Goal: Check status: Check status

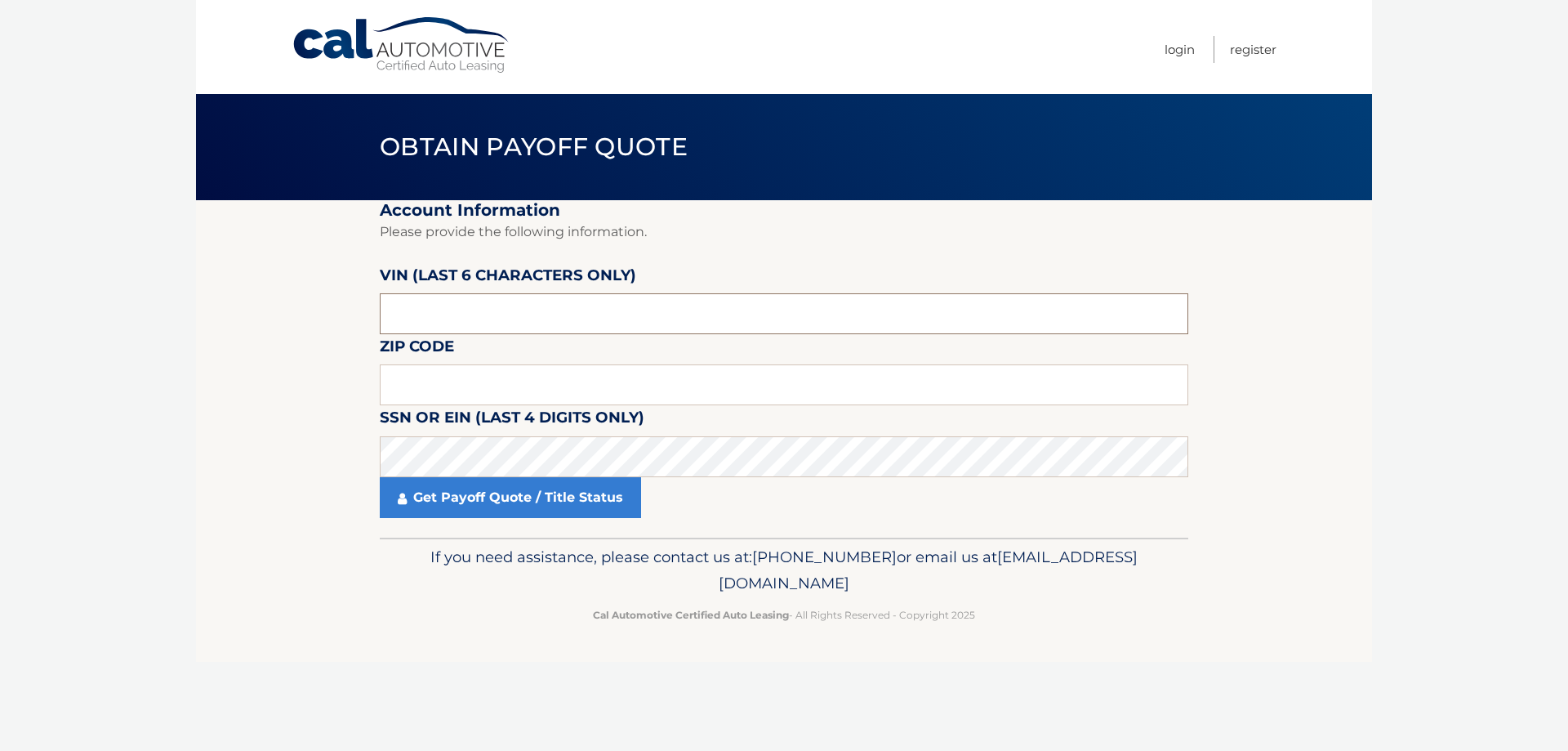
click at [475, 312] on input "text" at bounding box center [784, 314] width 808 height 41
type input "300384"
type input "08755"
click at [531, 500] on link "Get Payoff Quote / Title Status" at bounding box center [510, 498] width 261 height 41
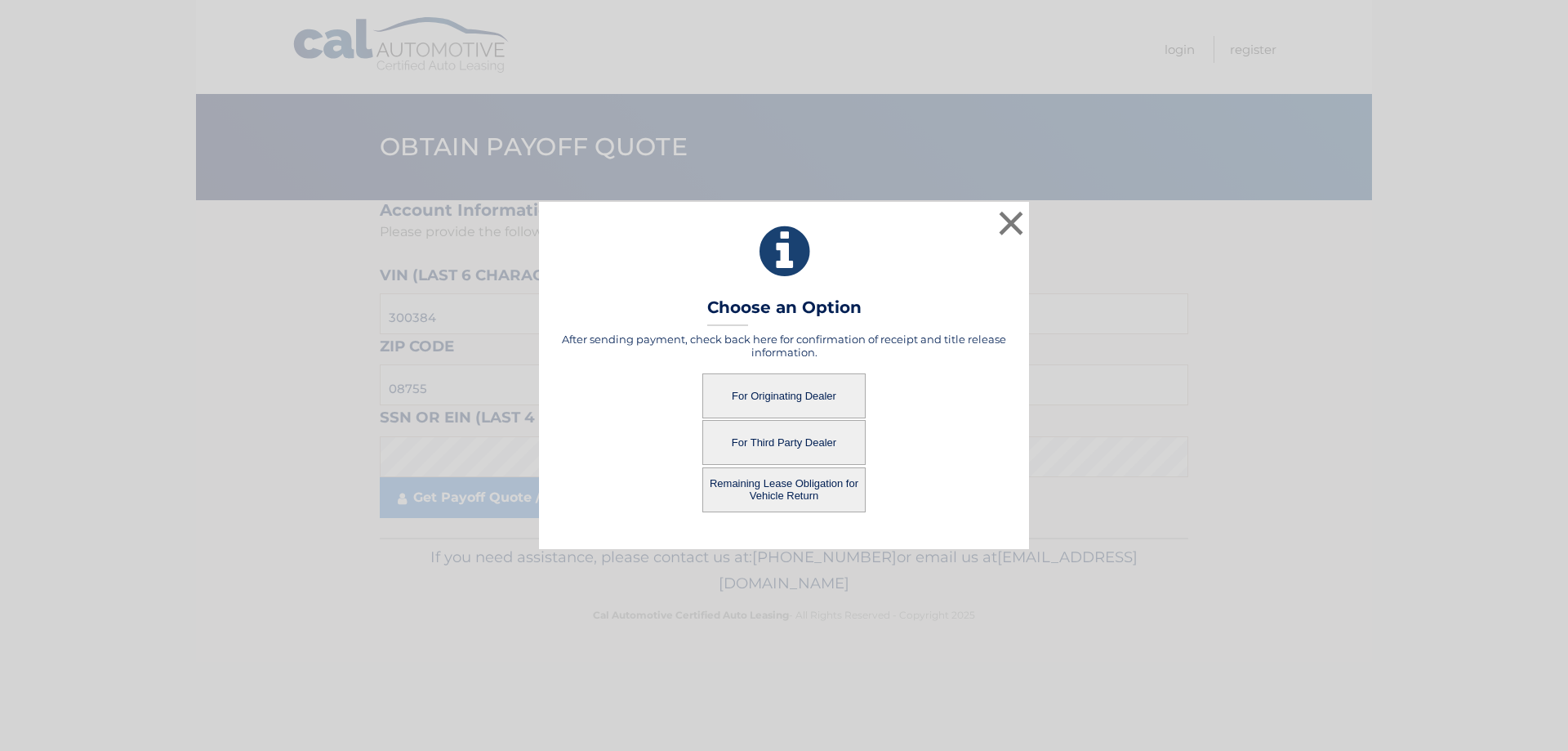
click at [767, 392] on button "For Originating Dealer" at bounding box center [784, 396] width 163 height 45
click at [807, 395] on button "For Originating Dealer" at bounding box center [784, 396] width 163 height 45
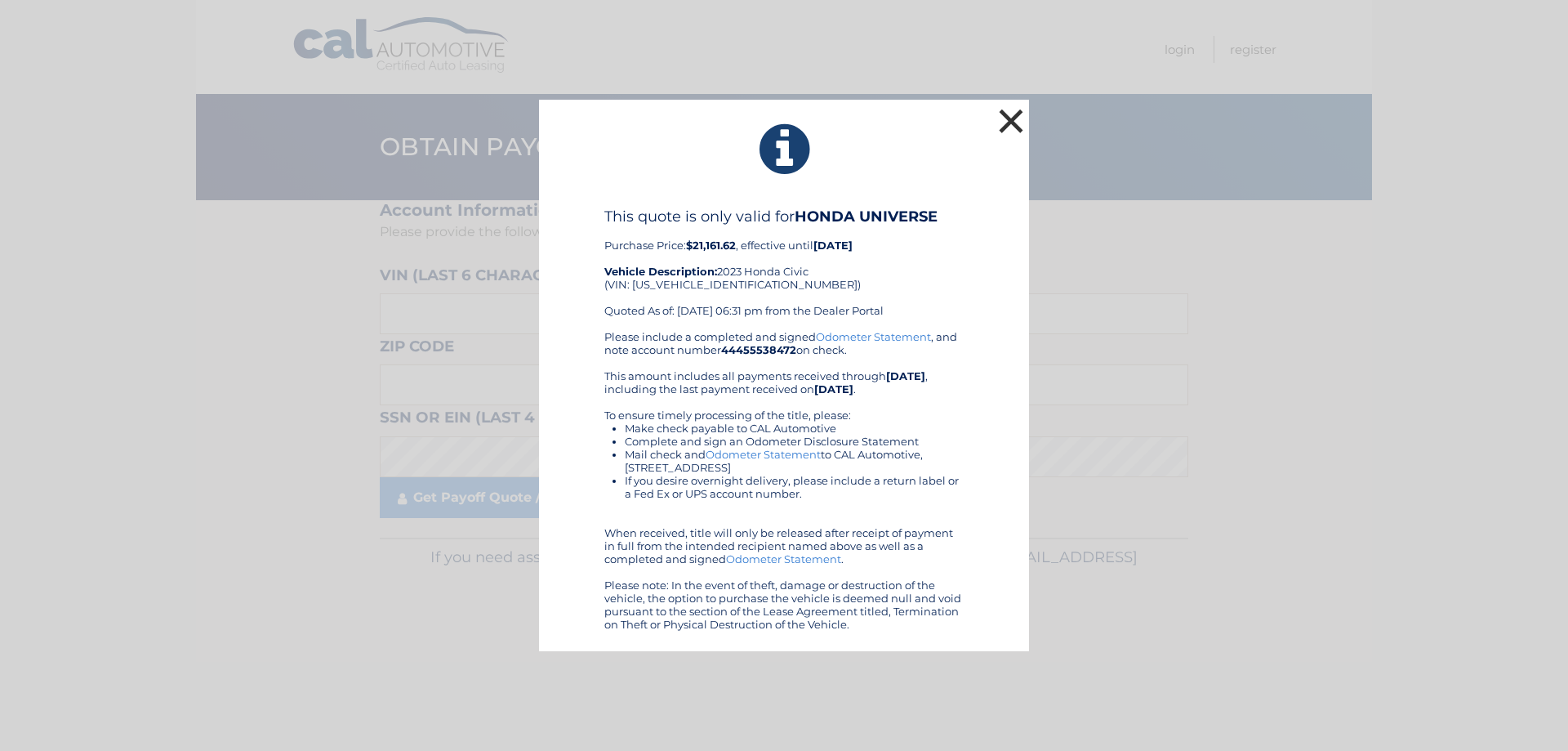
click at [1001, 109] on button "×" at bounding box center [1011, 121] width 33 height 33
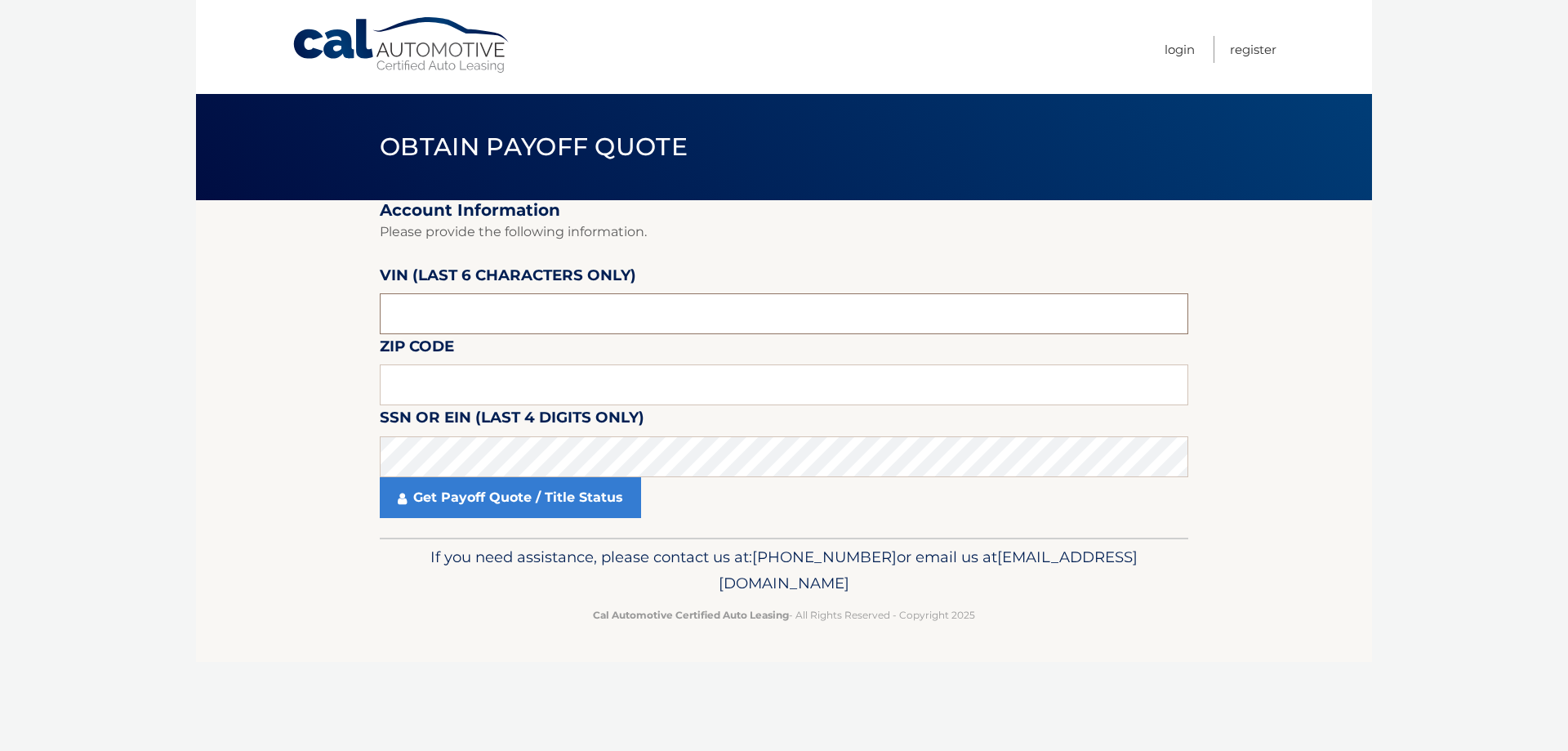
click at [454, 306] on input "text" at bounding box center [784, 314] width 808 height 41
click at [472, 393] on input "text" at bounding box center [784, 385] width 808 height 41
click at [454, 308] on input "text" at bounding box center [784, 314] width 808 height 41
click at [455, 307] on input "text" at bounding box center [784, 314] width 808 height 41
click at [450, 380] on input "text" at bounding box center [784, 385] width 808 height 41
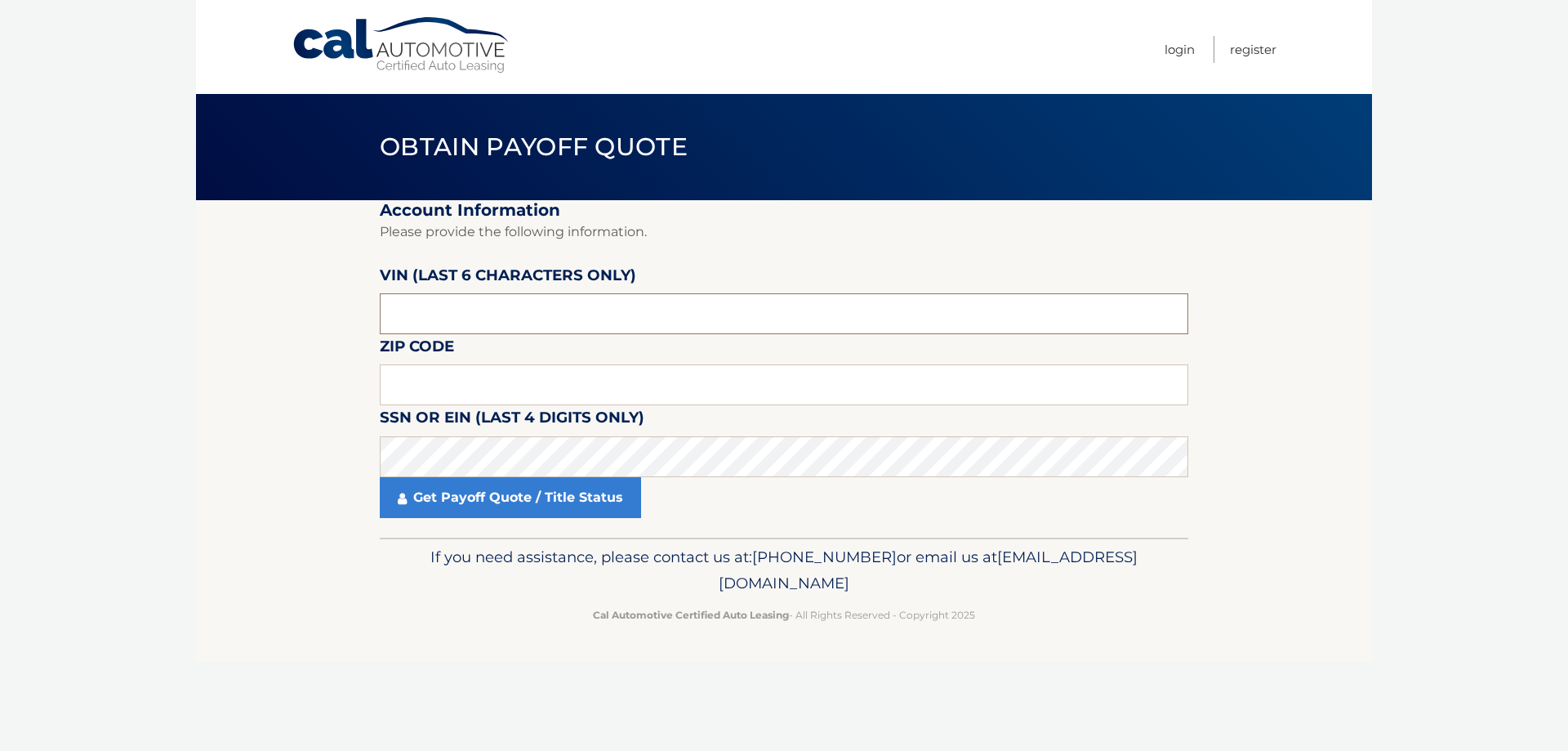
click at [445, 320] on input "text" at bounding box center [784, 314] width 808 height 41
type input "300384"
click at [444, 374] on input "text" at bounding box center [784, 385] width 808 height 41
type input "08755"
click at [577, 503] on link "Get Payoff Quote / Title Status" at bounding box center [510, 498] width 261 height 41
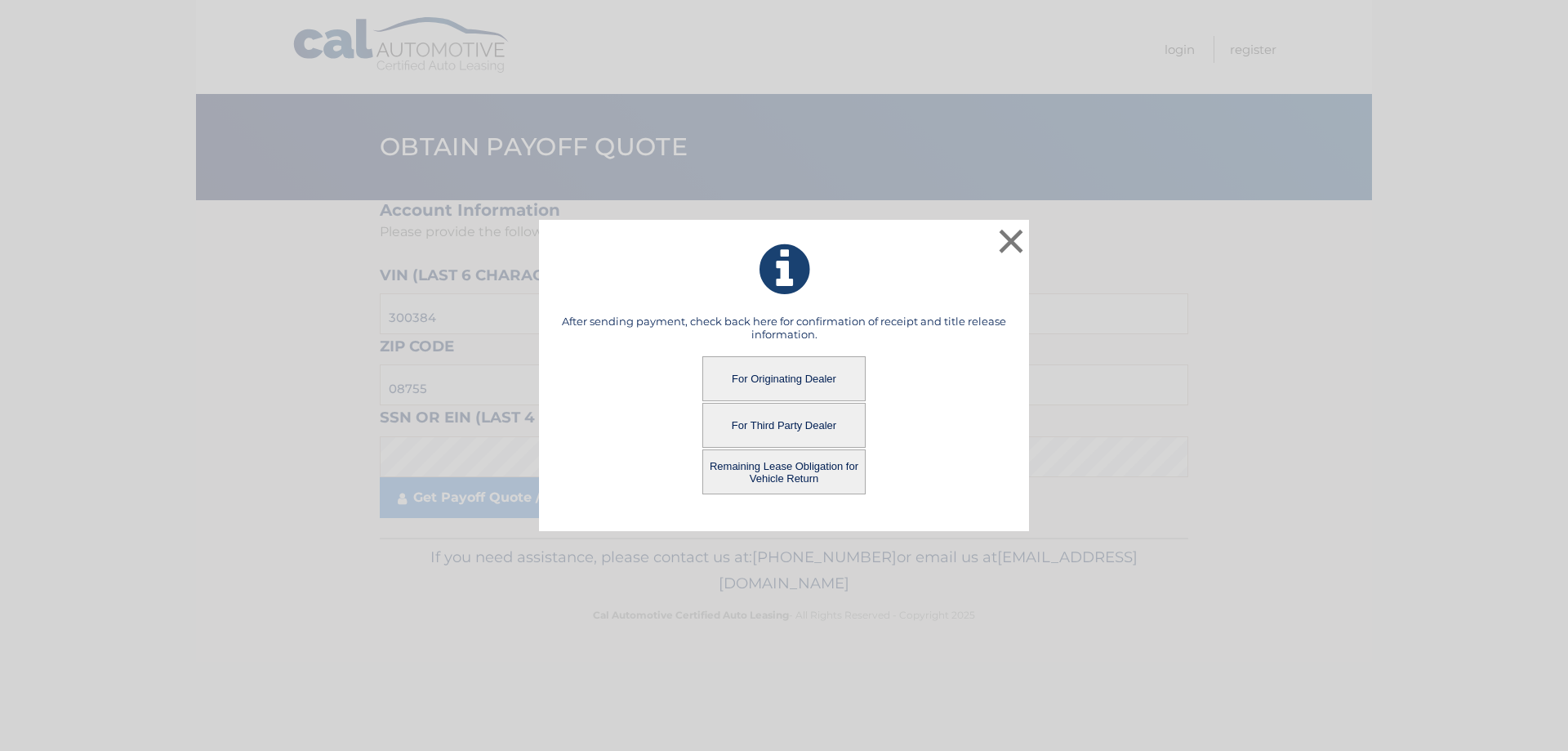
click at [765, 376] on button "For Originating Dealer" at bounding box center [784, 379] width 163 height 45
click at [820, 374] on button "For Originating Dealer" at bounding box center [784, 379] width 163 height 45
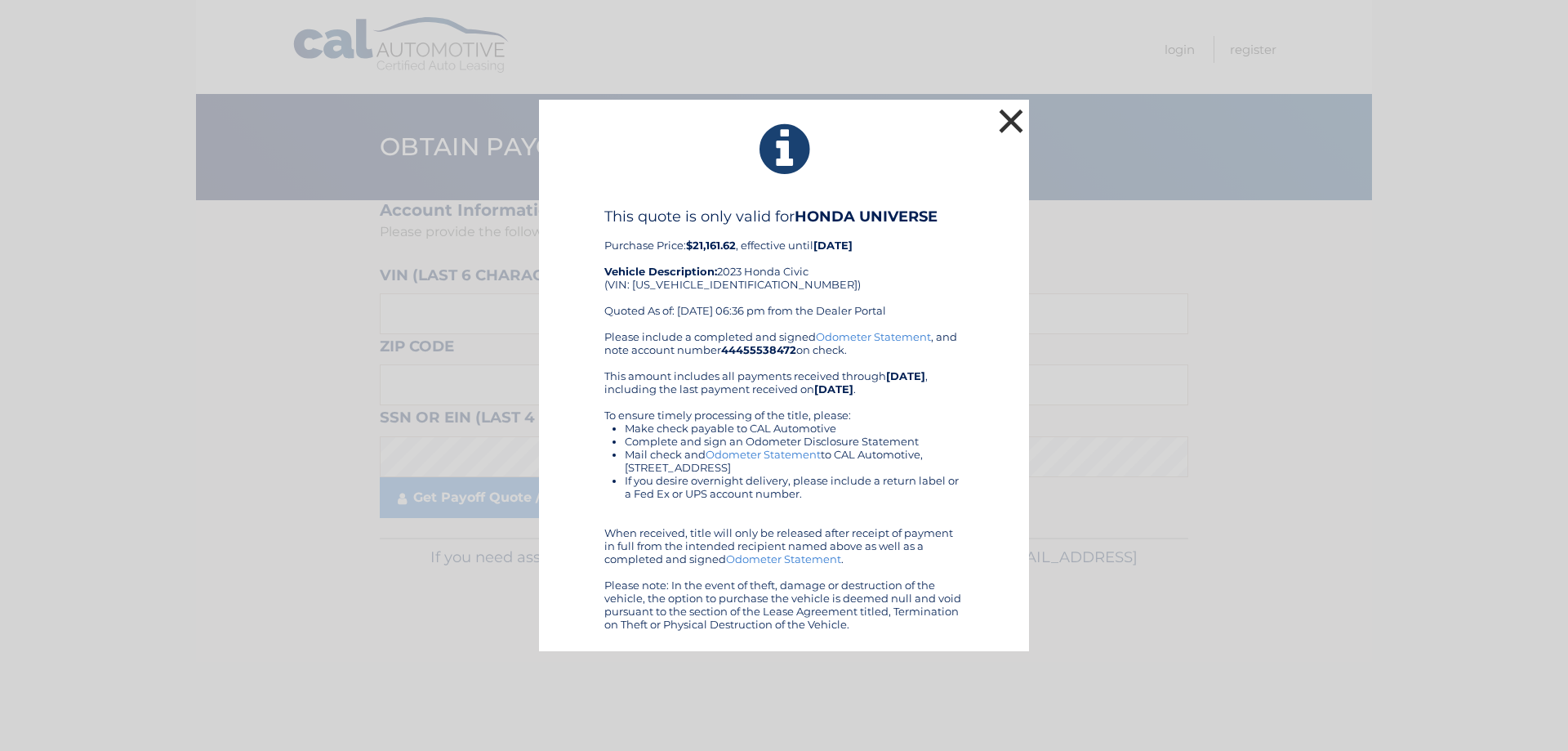
click at [1014, 120] on button "×" at bounding box center [1011, 121] width 33 height 33
